Goal: Information Seeking & Learning: Find specific fact

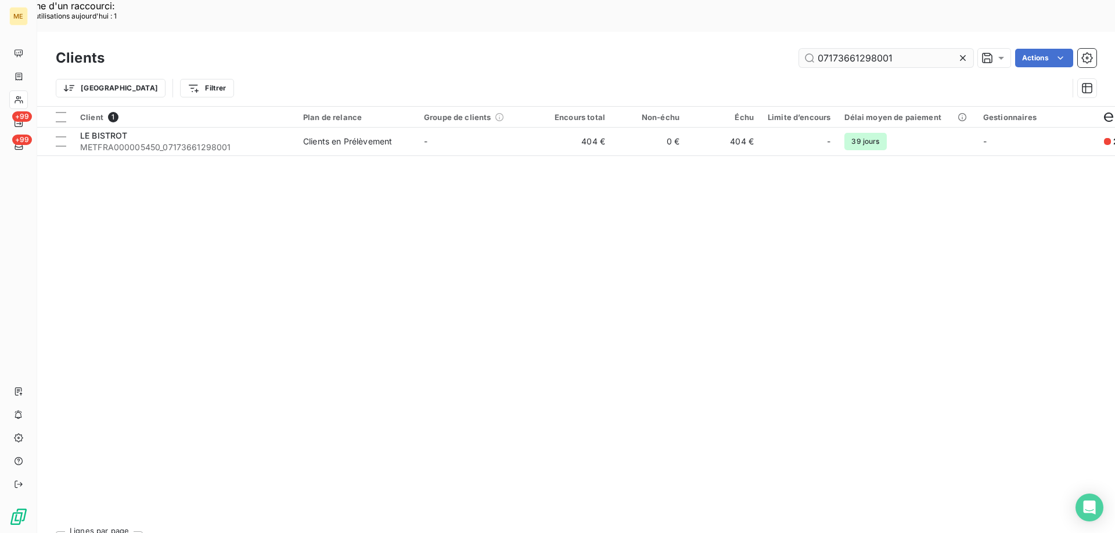
click at [886, 49] on input "07173661298001" at bounding box center [886, 58] width 174 height 19
type input "25312590320807"
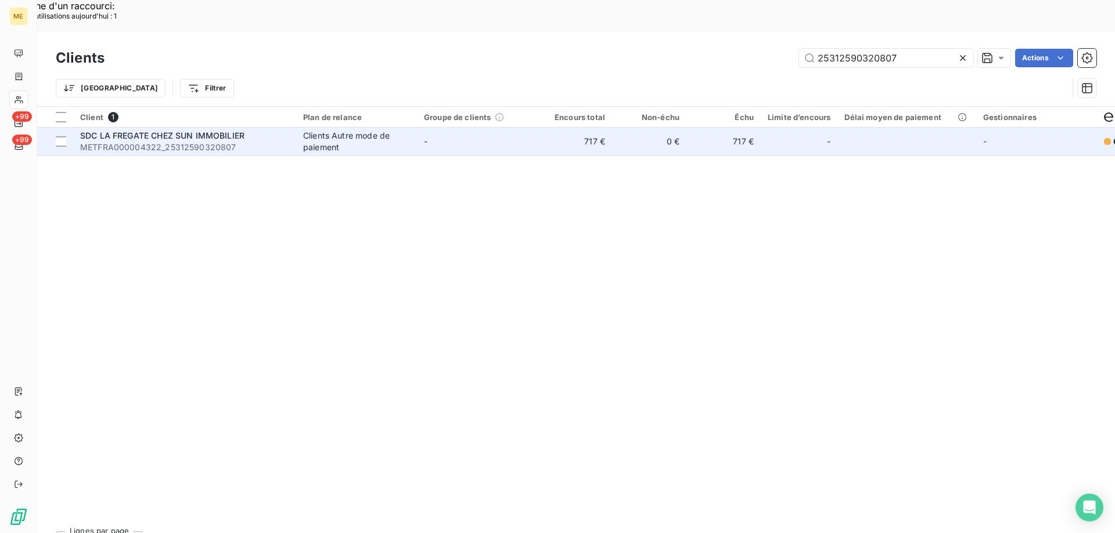
drag, startPoint x: 146, startPoint y: 125, endPoint x: 154, endPoint y: 116, distance: 12.3
click at [147, 122] on div "Client 1 Plan de relance Groupe de clients Encours total Non-échu Échu Limite d…" at bounding box center [575, 315] width 1077 height 416
click at [158, 142] on span "METFRA000004322_25312590320807" at bounding box center [184, 148] width 209 height 12
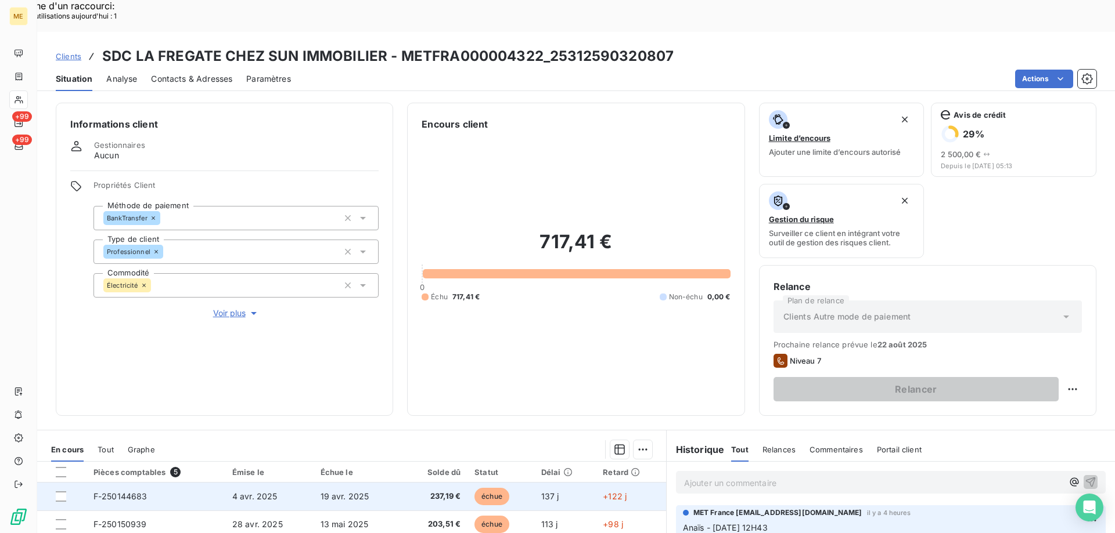
click at [541, 492] on span "137 j" at bounding box center [550, 497] width 18 height 10
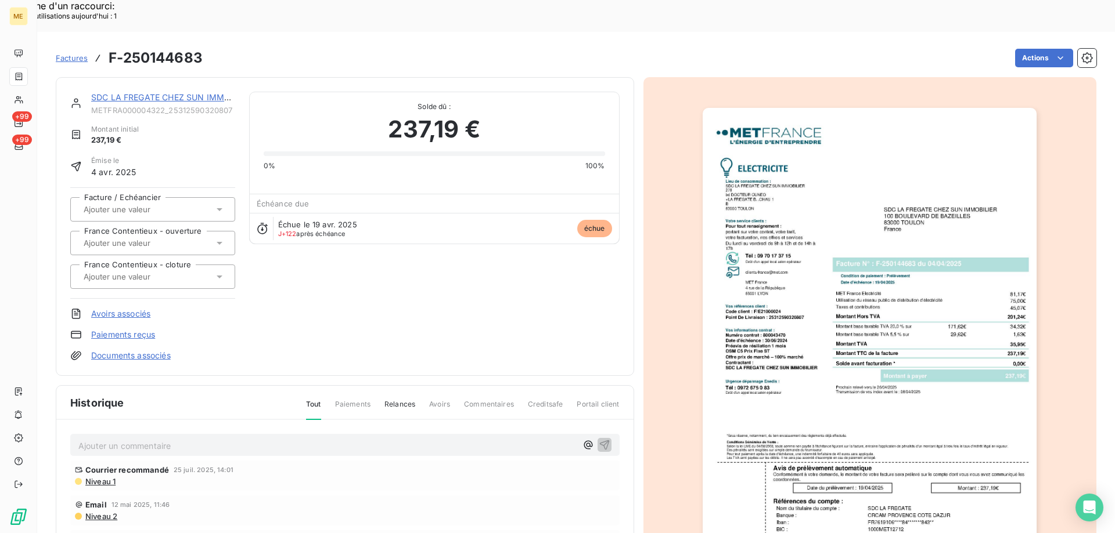
click at [869, 347] on img "button" at bounding box center [869, 344] width 334 height 473
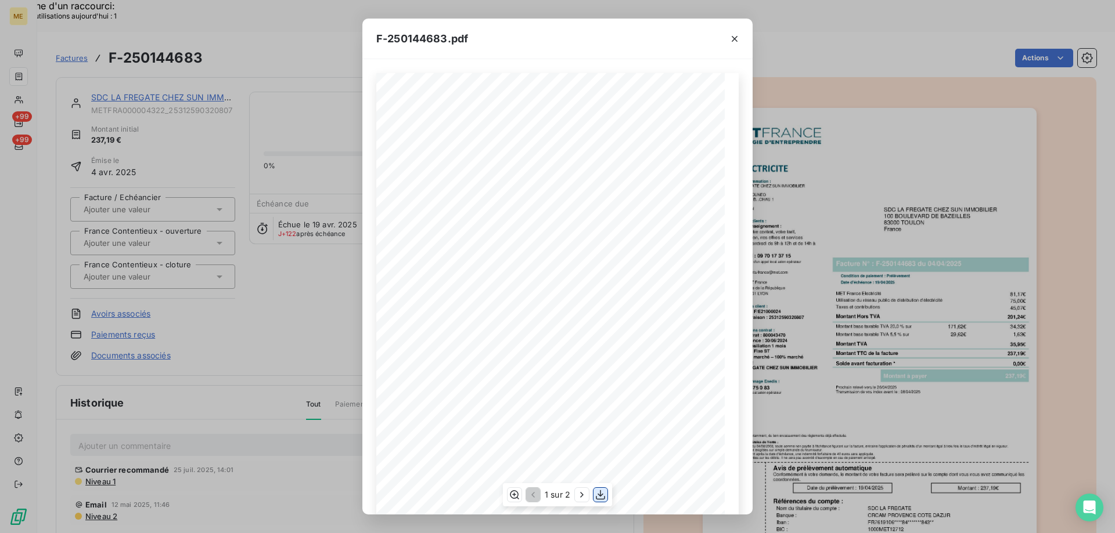
click at [602, 495] on icon "button" at bounding box center [600, 496] width 9 height 10
click at [152, 67] on div "F-250144683.pdf *Sous réserve, notamment, du bon encaissement des règlements dé…" at bounding box center [557, 266] width 1115 height 533
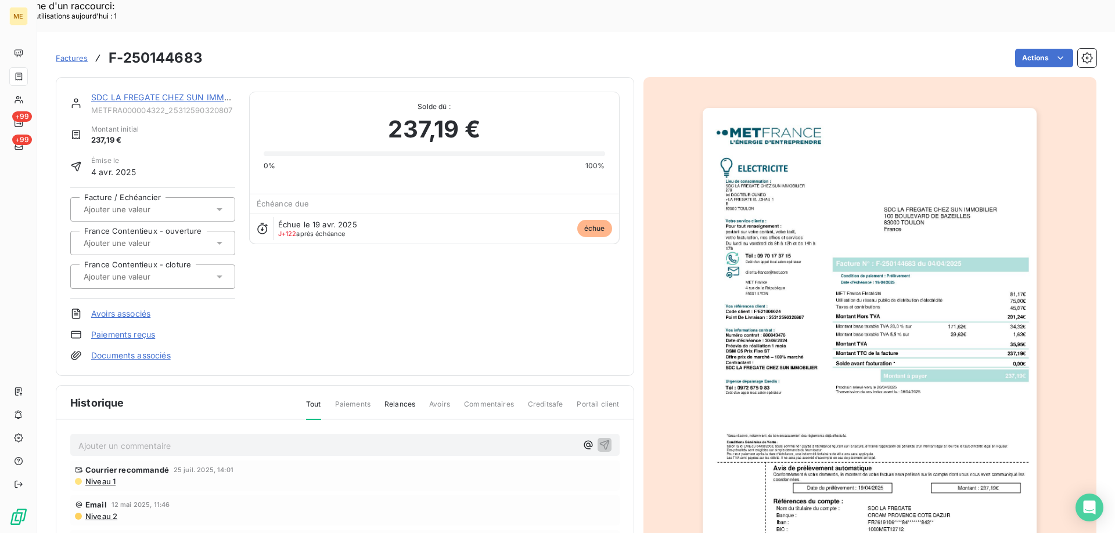
click at [152, 92] on link "SDC LA FREGATE CHEZ SUN IMMOBILIER" at bounding box center [173, 97] width 164 height 10
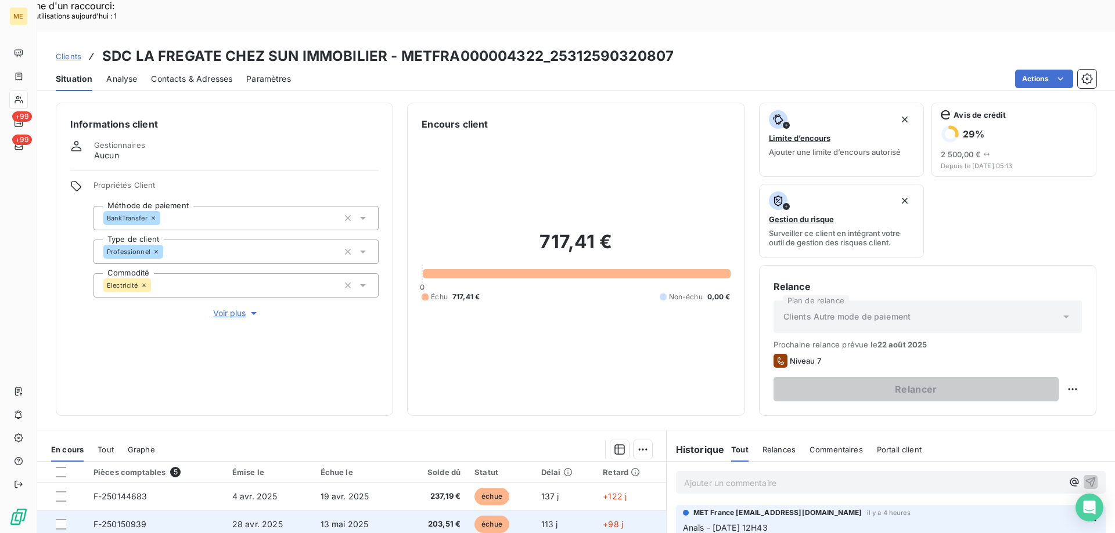
click at [160, 511] on td "F-250150939" at bounding box center [155, 525] width 139 height 28
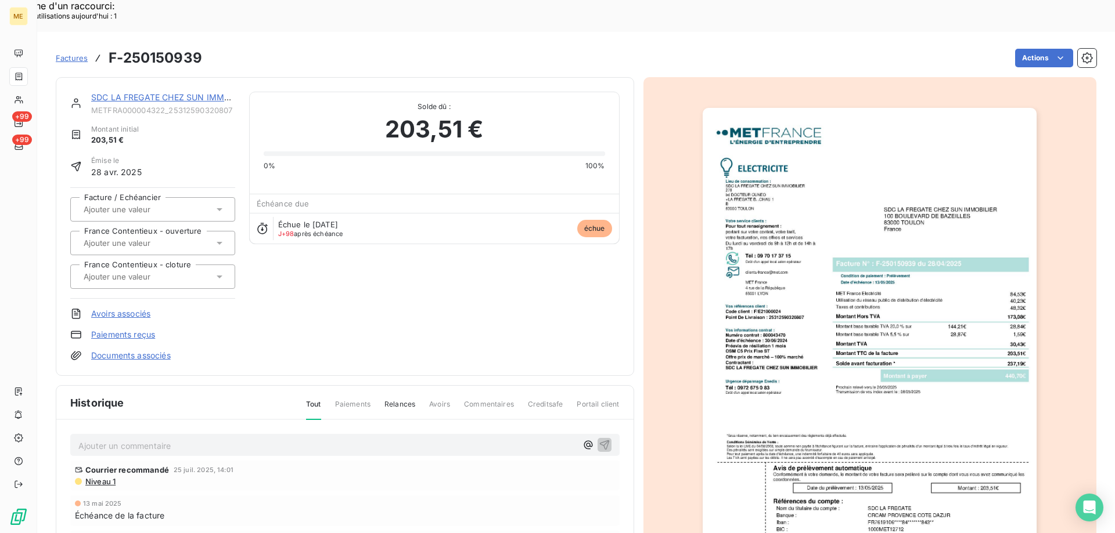
click at [783, 342] on img "button" at bounding box center [869, 344] width 334 height 473
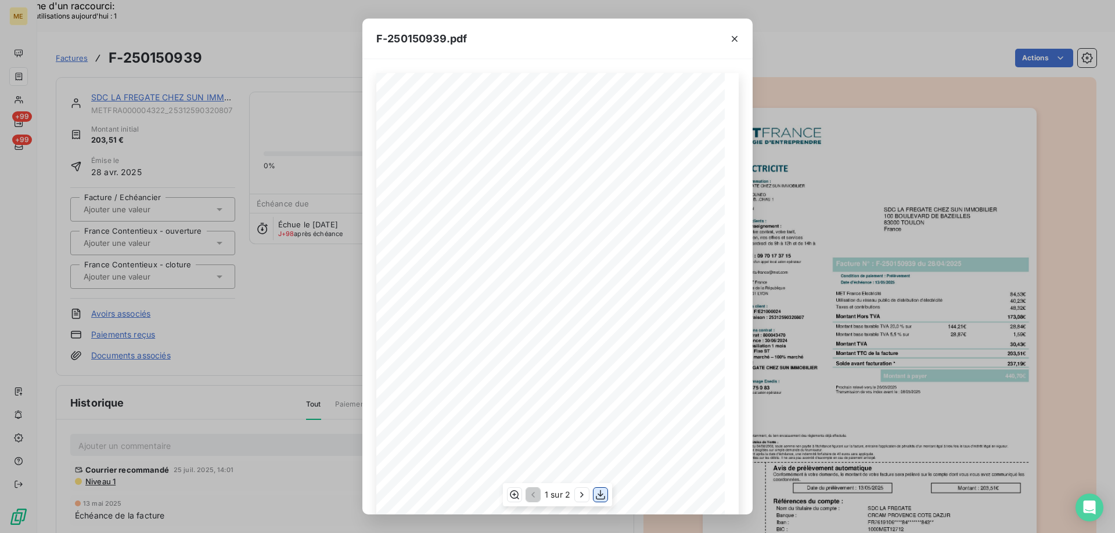
click at [603, 496] on icon "button" at bounding box center [600, 495] width 12 height 12
click at [251, 259] on div "F-250150939.pdf *Sous réserve, notamment, du bon encaissement des règlements dé…" at bounding box center [557, 266] width 1115 height 533
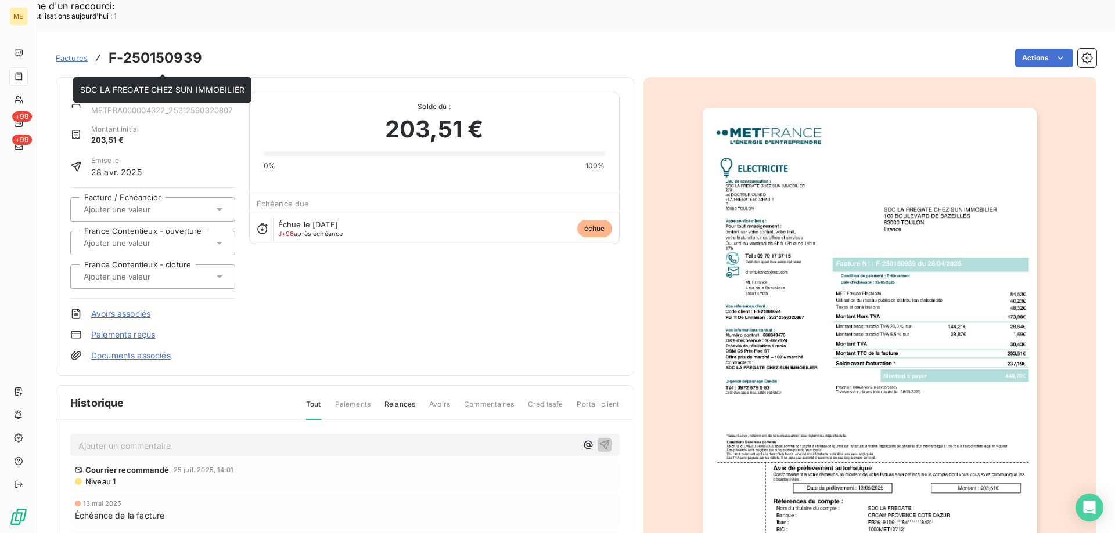
click at [128, 92] on link "SDC LA FREGATE CHEZ SUN IMMOBILIER" at bounding box center [173, 97] width 164 height 10
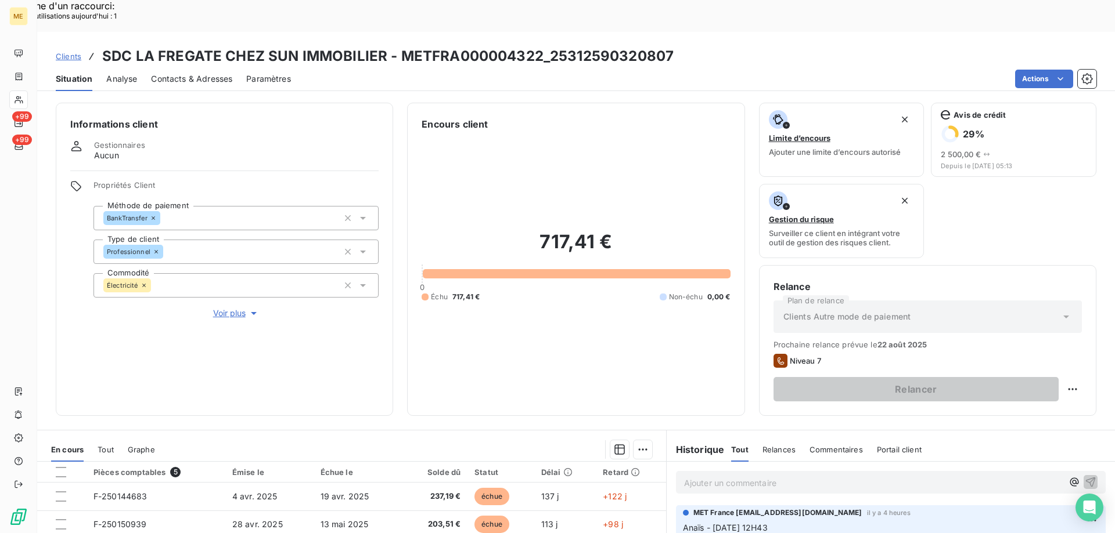
scroll to position [155, 0]
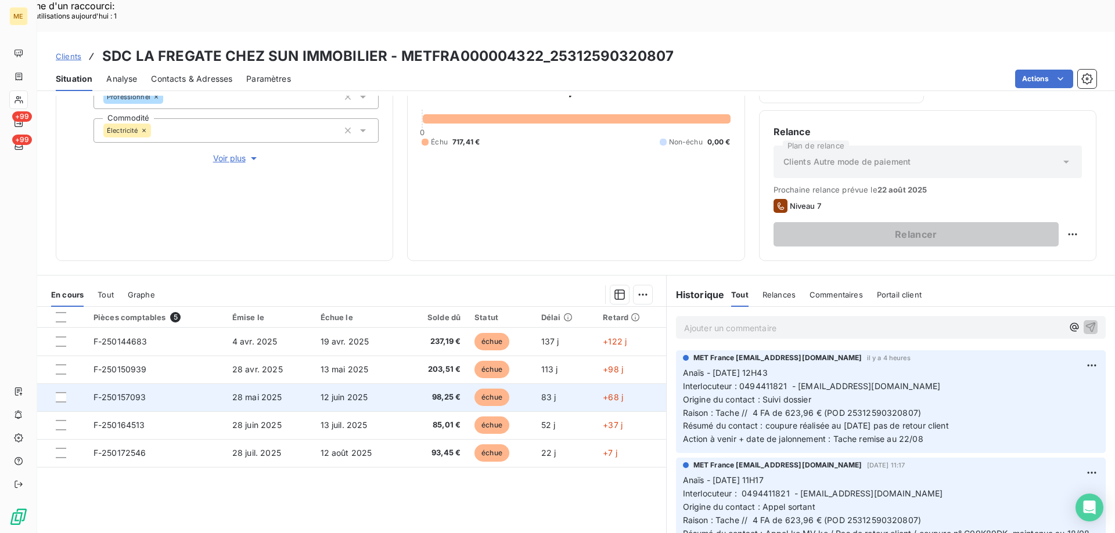
click at [164, 384] on td "F-250157093" at bounding box center [155, 398] width 139 height 28
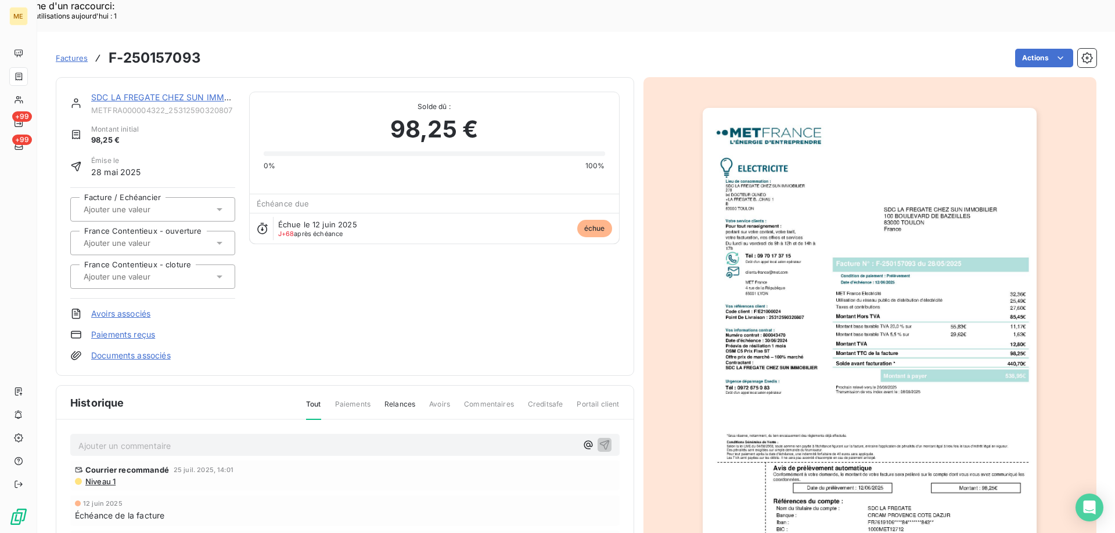
click at [763, 270] on img "button" at bounding box center [869, 344] width 334 height 473
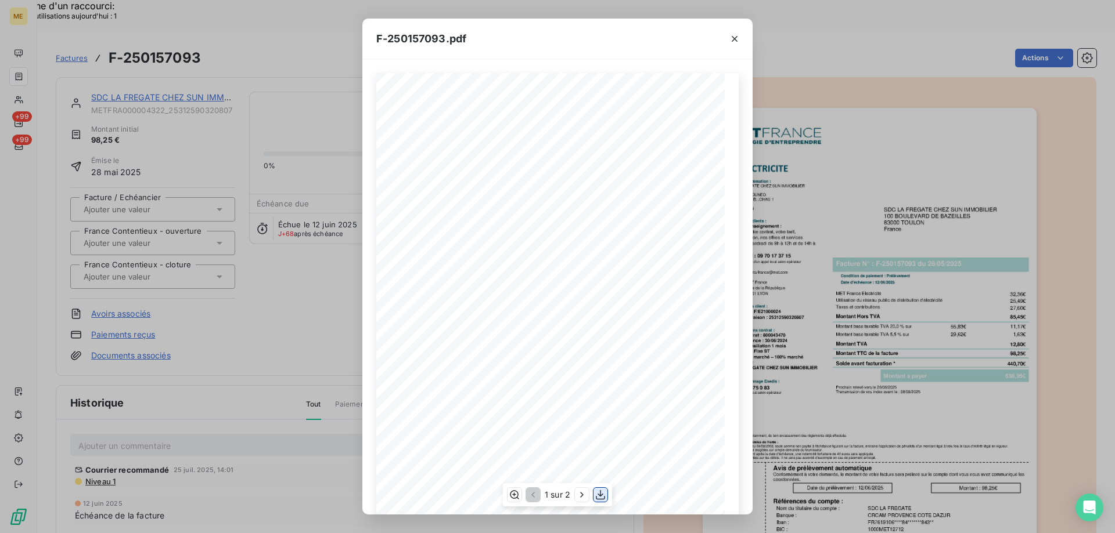
click at [600, 499] on icon "button" at bounding box center [600, 496] width 9 height 10
click at [222, 60] on div "F-250157093.pdf *Sous réserve, notamment, du bon encaissement des règlements dé…" at bounding box center [557, 266] width 1115 height 533
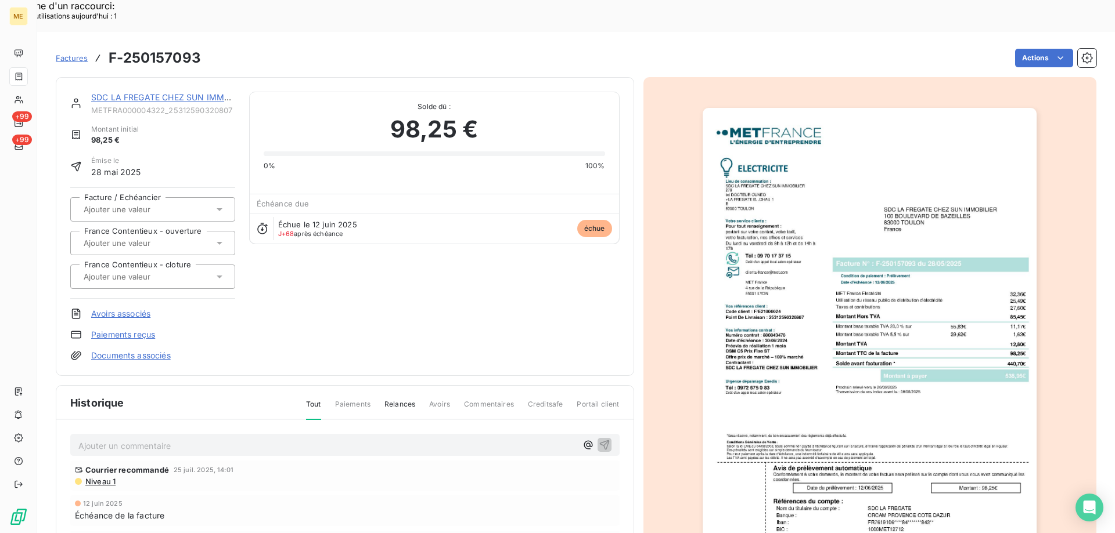
click at [193, 92] on link "SDC LA FREGATE CHEZ SUN IMMOBILIER" at bounding box center [173, 97] width 164 height 10
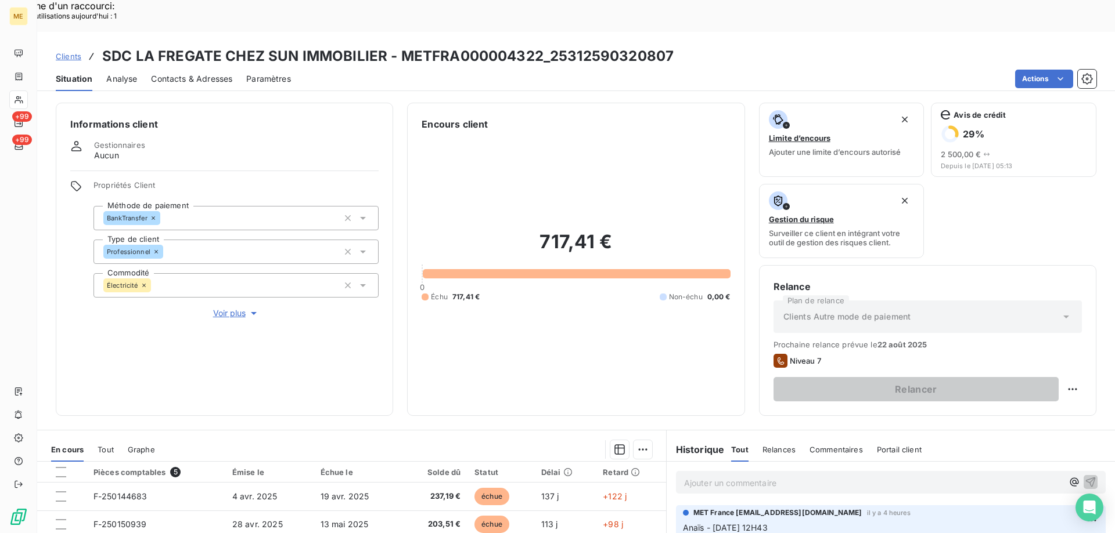
scroll to position [58, 0]
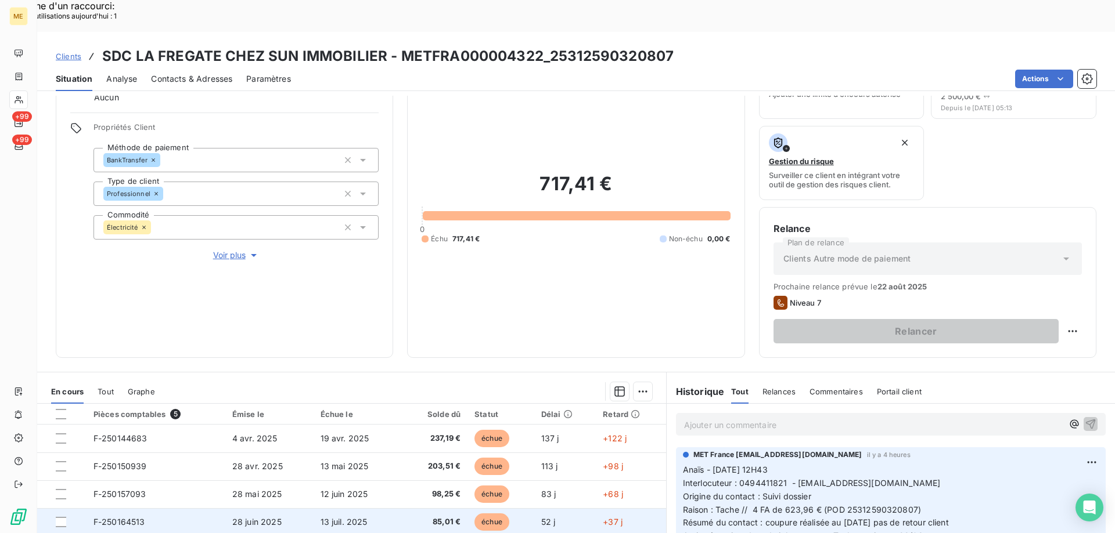
click at [183, 509] on td "F-250164513" at bounding box center [155, 523] width 139 height 28
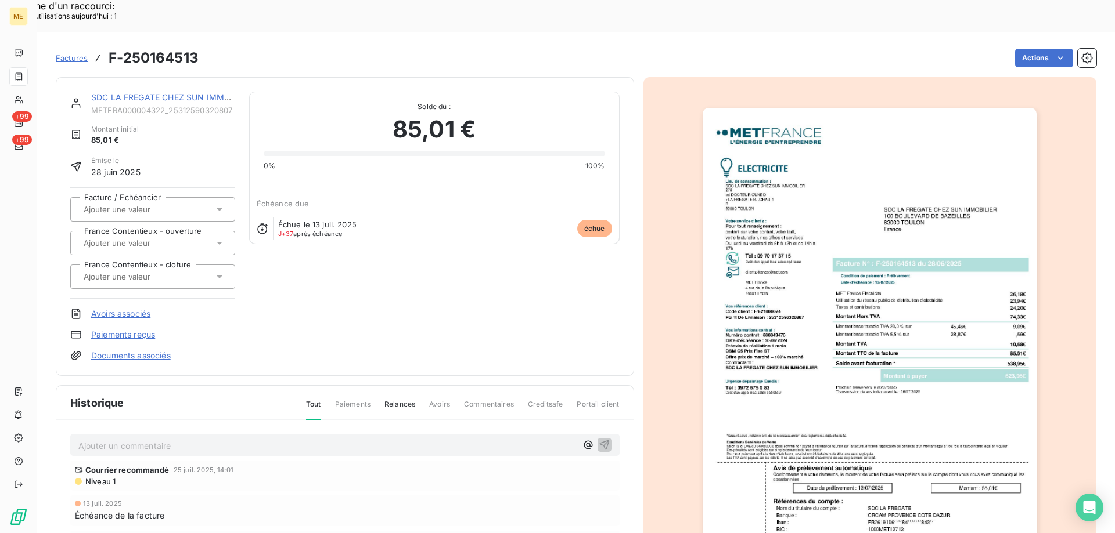
click at [759, 322] on img "button" at bounding box center [869, 344] width 334 height 473
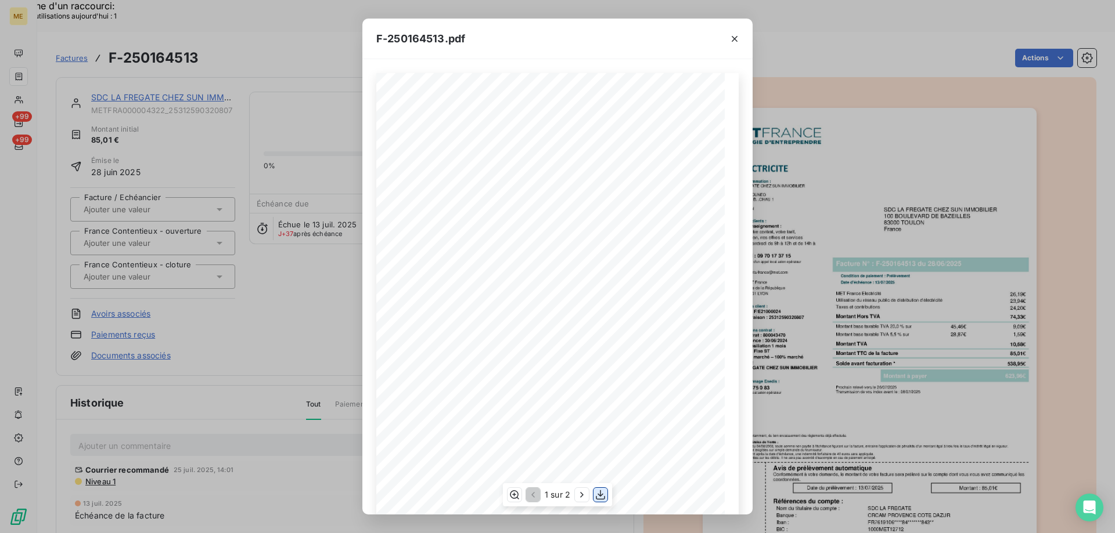
click at [601, 494] on icon "button" at bounding box center [600, 495] width 12 height 12
click at [290, 59] on div "F-250164513.pdf *Sous réserve, notamment, du bon encaissement des règlements dé…" at bounding box center [557, 266] width 1115 height 533
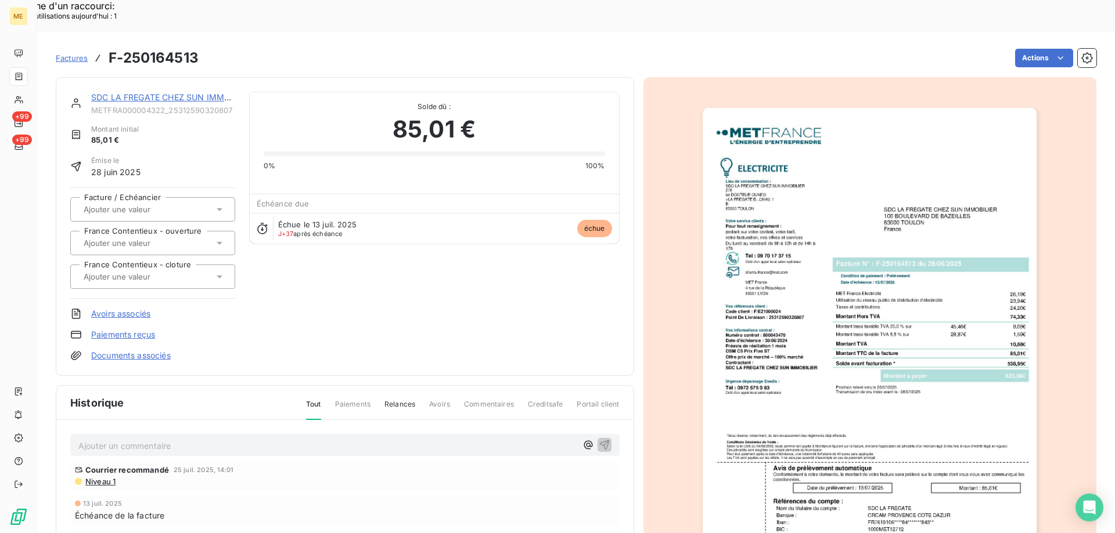
click at [172, 92] on link "SDC LA FREGATE CHEZ SUN IMMOBILIER" at bounding box center [173, 97] width 164 height 10
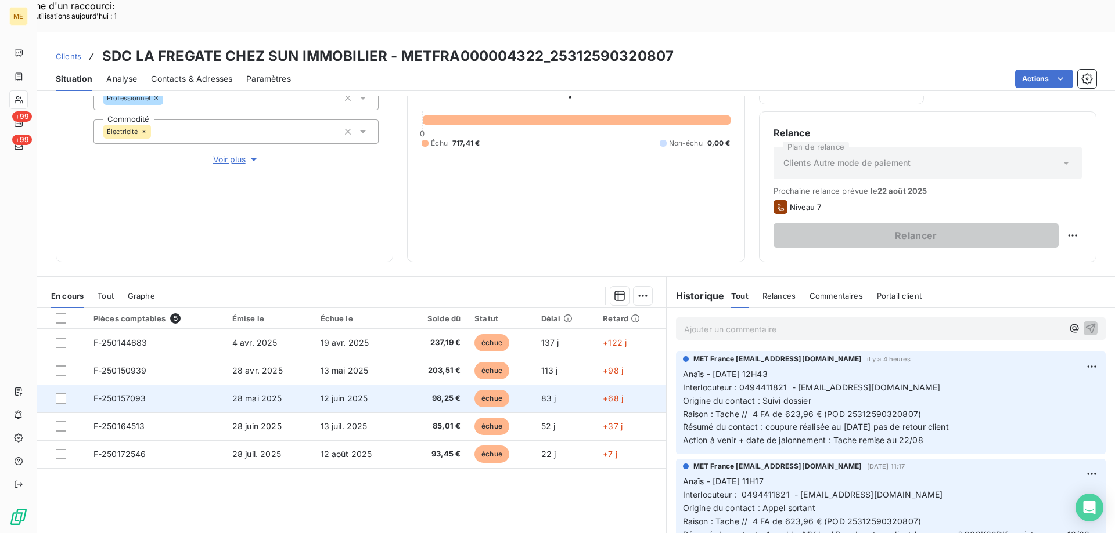
scroll to position [155, 0]
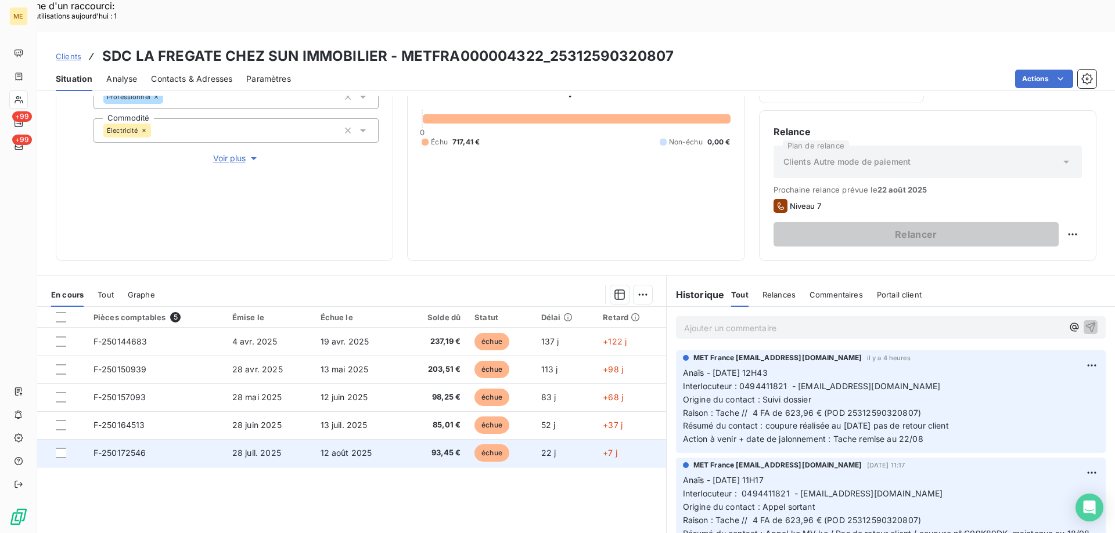
click at [163, 439] on td "F-250172546" at bounding box center [155, 453] width 139 height 28
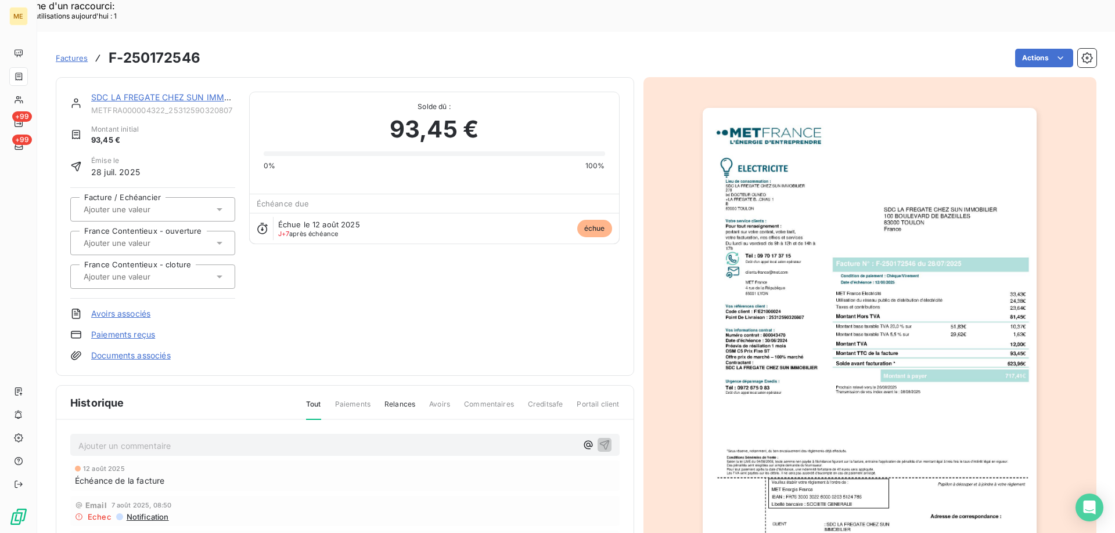
click at [803, 196] on img "button" at bounding box center [869, 344] width 334 height 473
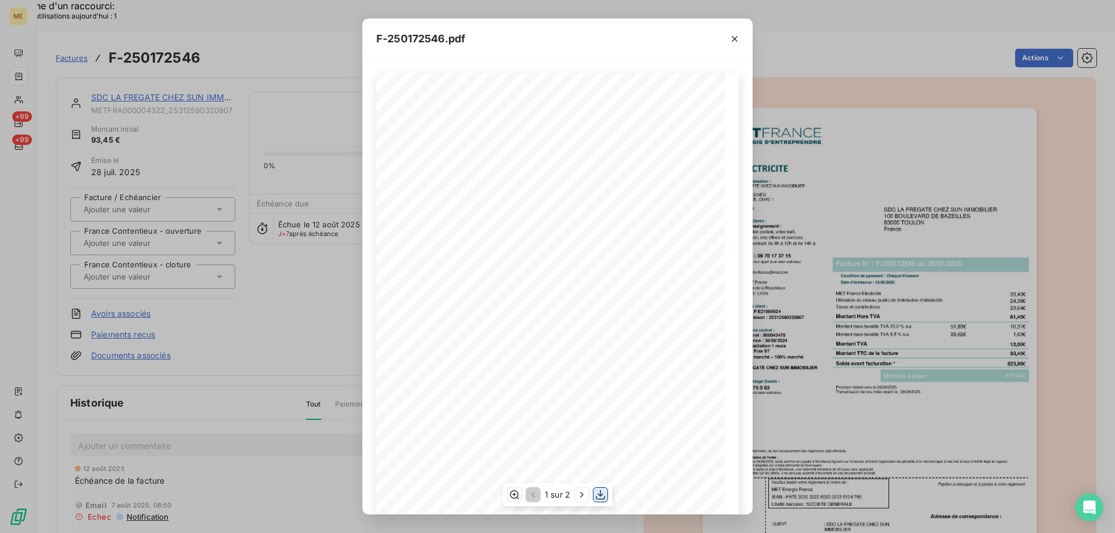
click at [600, 491] on icon "button" at bounding box center [600, 496] width 9 height 10
drag, startPoint x: 733, startPoint y: 37, endPoint x: 571, endPoint y: 37, distance: 162.0
click at [733, 37] on icon "button" at bounding box center [735, 39] width 12 height 12
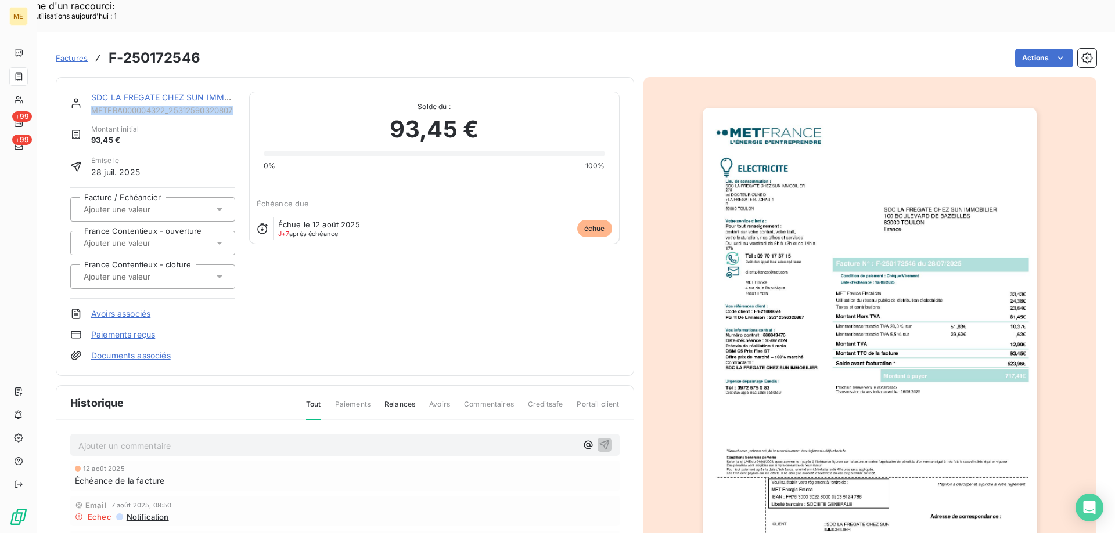
copy span "METFRA000004322_25312590320807"
drag, startPoint x: 237, startPoint y: 82, endPoint x: 93, endPoint y: 81, distance: 144.0
click at [93, 92] on div "SDC LA FREGATE CHEZ SUN IMMOBILIER METFRA000004322_25312590320807 Montant initi…" at bounding box center [344, 227] width 549 height 270
click at [178, 92] on link "SDC LA FREGATE CHEZ SUN IMMOBILIER" at bounding box center [173, 97] width 164 height 10
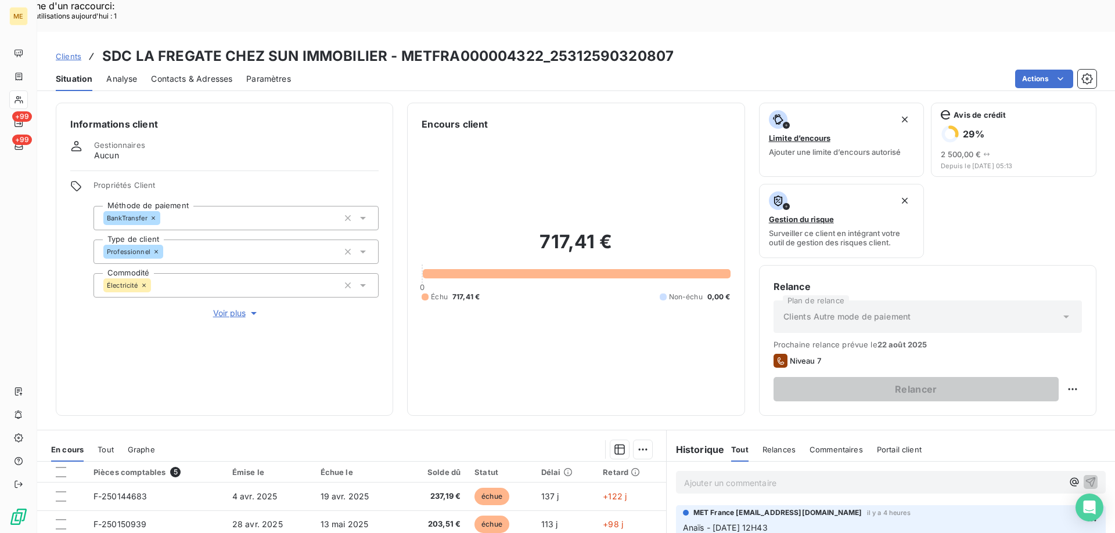
click at [792, 476] on p "Ajouter un commentaire ﻿" at bounding box center [873, 483] width 378 height 15
click at [756, 476] on p "Ajouter un commentaire ﻿" at bounding box center [873, 483] width 378 height 15
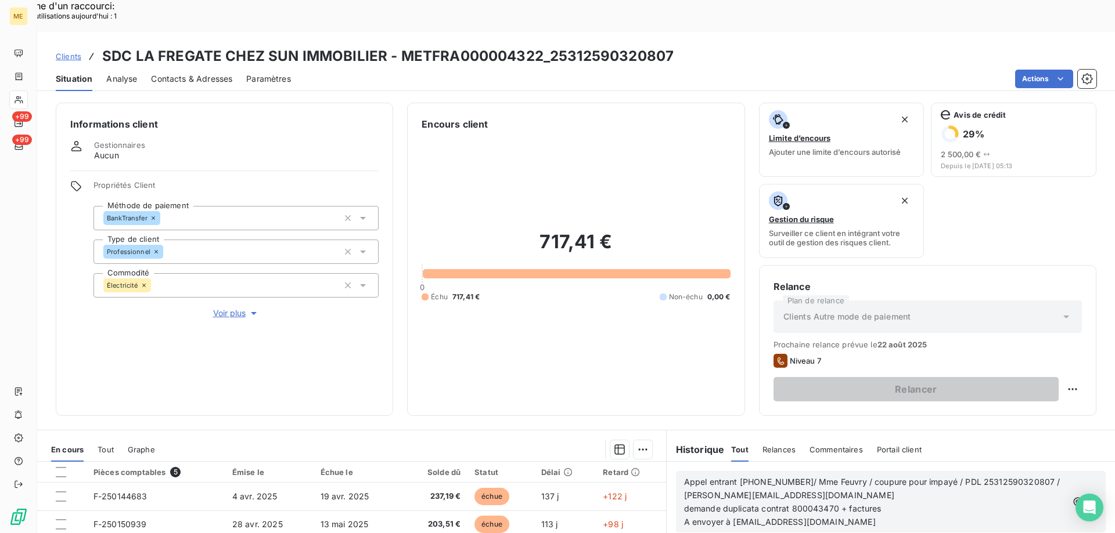
click at [794, 477] on span "Appel entrant [PHONE_NUMBER]/ Mme Feuvry / coupure pour impayé / PDL 2531259032…" at bounding box center [873, 488] width 378 height 23
click at [913, 516] on p "A envoyer à [EMAIL_ADDRESS][DOMAIN_NAME]" at bounding box center [875, 522] width 383 height 13
click at [890, 517] on span "A envoyer à [EMAIL_ADDRESS][DOMAIN_NAME] coupure pour impayé / PDL 253125903208…" at bounding box center [872, 535] width 377 height 37
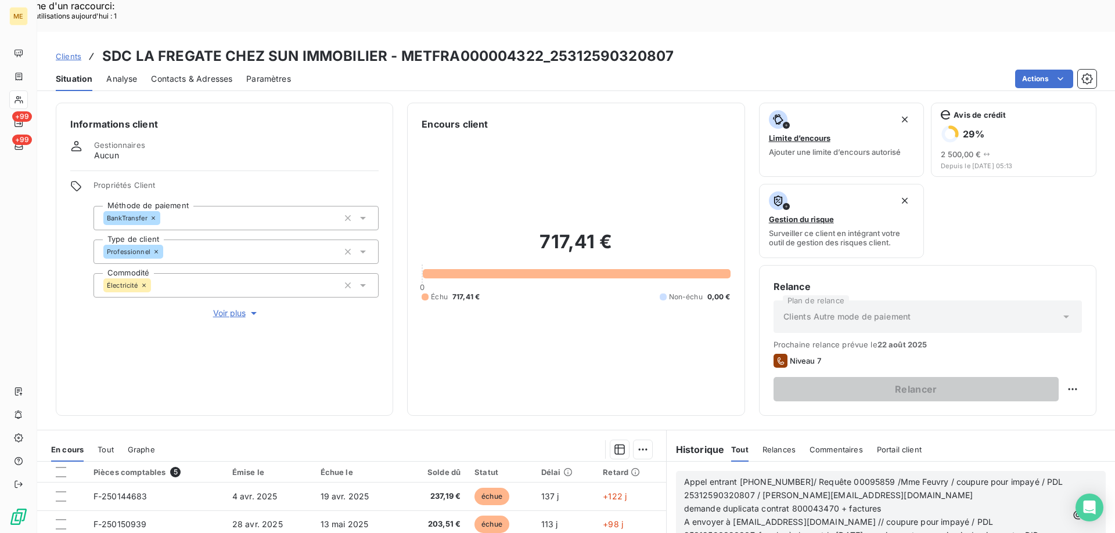
scroll to position [375, 0]
click at [1086, 510] on icon "button" at bounding box center [1092, 516] width 12 height 12
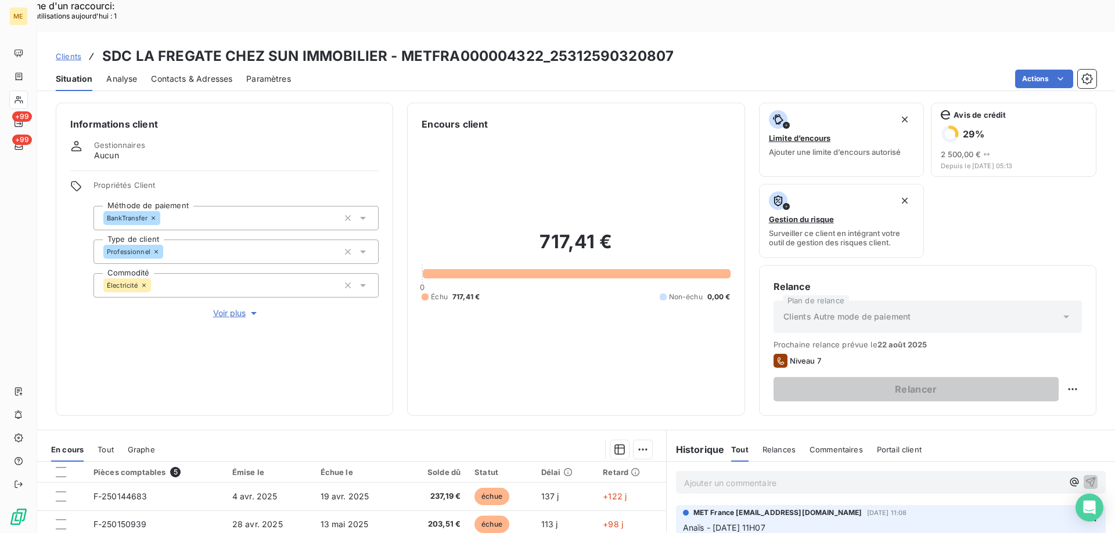
scroll to position [417, 0]
